Goal: Task Accomplishment & Management: Manage account settings

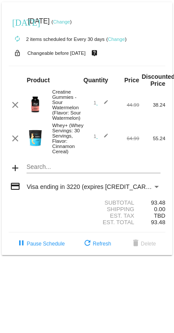
click at [16, 110] on mat-icon "clear" at bounding box center [15, 105] width 10 height 10
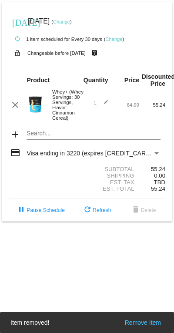
click at [19, 110] on mat-icon "clear" at bounding box center [15, 105] width 10 height 10
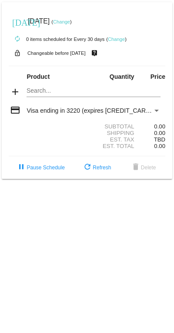
click at [70, 20] on link "Change" at bounding box center [61, 21] width 17 height 5
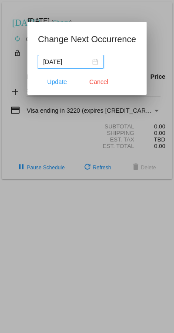
click at [96, 86] on button "Cancel" at bounding box center [99, 82] width 38 height 16
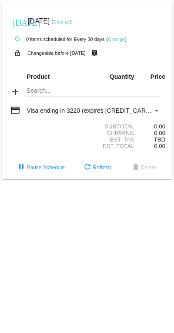
click at [117, 39] on link "Change" at bounding box center [116, 39] width 17 height 5
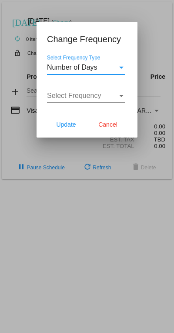
click at [117, 64] on div "Number of Days" at bounding box center [82, 68] width 71 height 8
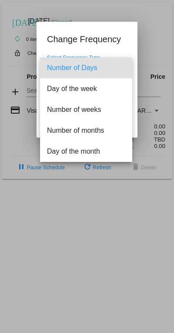
click at [68, 24] on div at bounding box center [87, 166] width 174 height 333
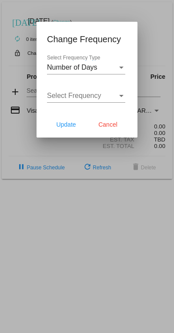
click at [7, 14] on div at bounding box center [87, 166] width 174 height 333
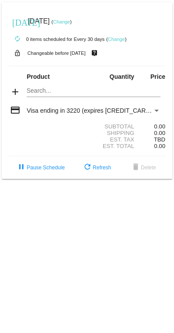
click at [19, 114] on mat-icon "credit_card" at bounding box center [15, 110] width 10 height 10
click at [93, 171] on span "refresh Refresh" at bounding box center [96, 168] width 29 height 6
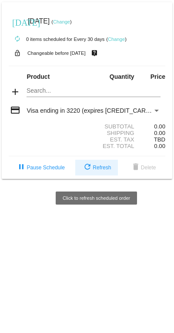
click at [88, 172] on mat-icon "refresh" at bounding box center [87, 167] width 10 height 10
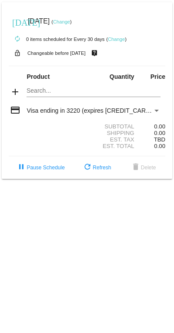
click at [147, 171] on span "delete Delete" at bounding box center [144, 168] width 26 height 6
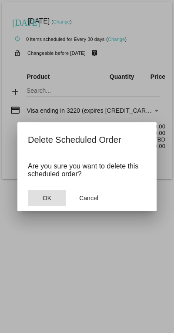
click at [51, 199] on span "OK" at bounding box center [47, 198] width 9 height 7
